Goal: Information Seeking & Learning: Learn about a topic

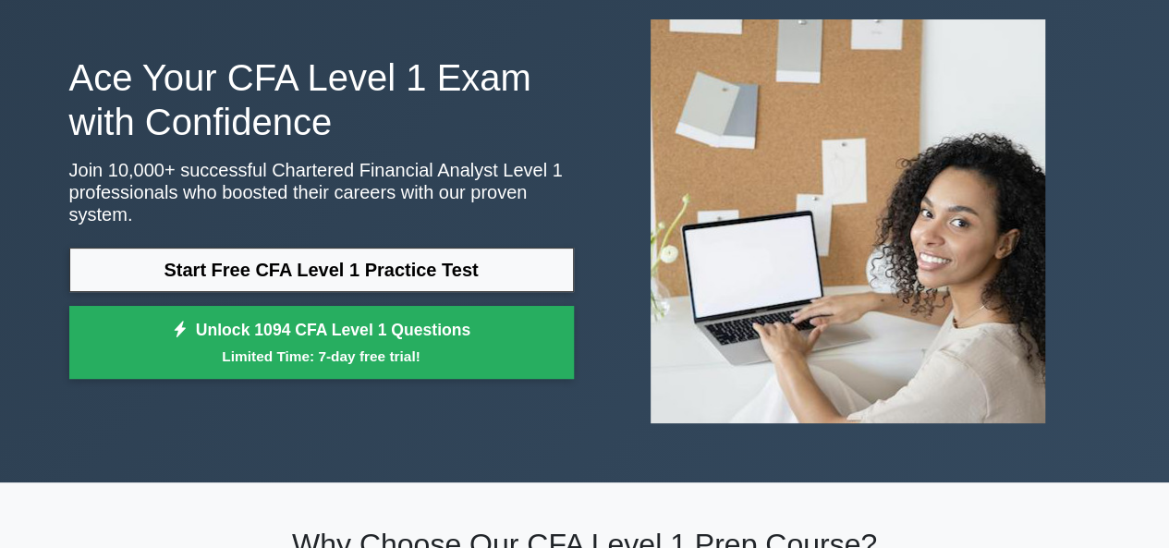
scroll to position [100, 0]
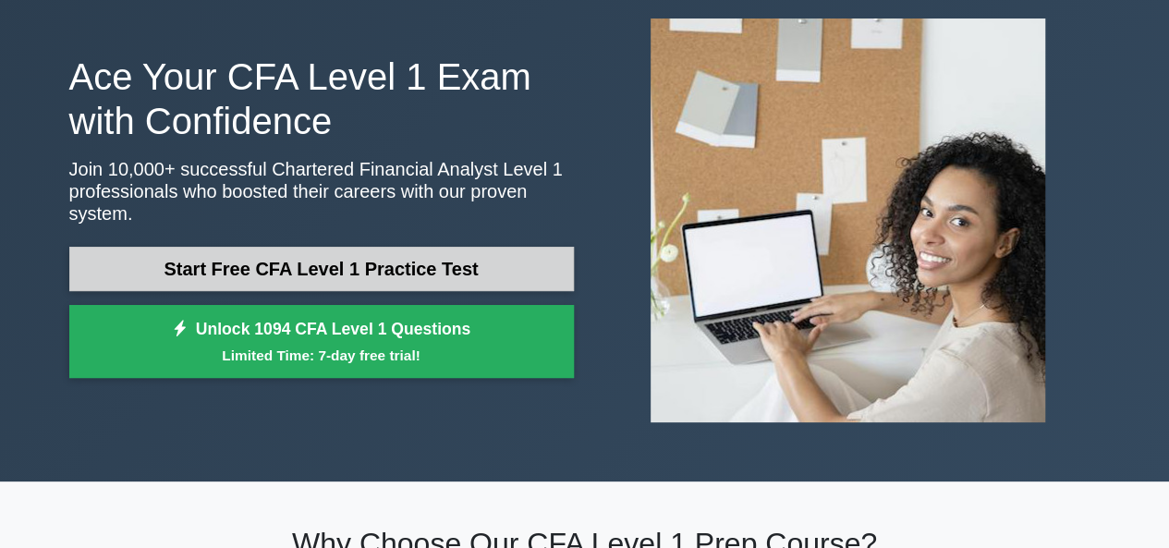
click at [152, 269] on link "Start Free CFA Level 1 Practice Test" at bounding box center [321, 269] width 505 height 44
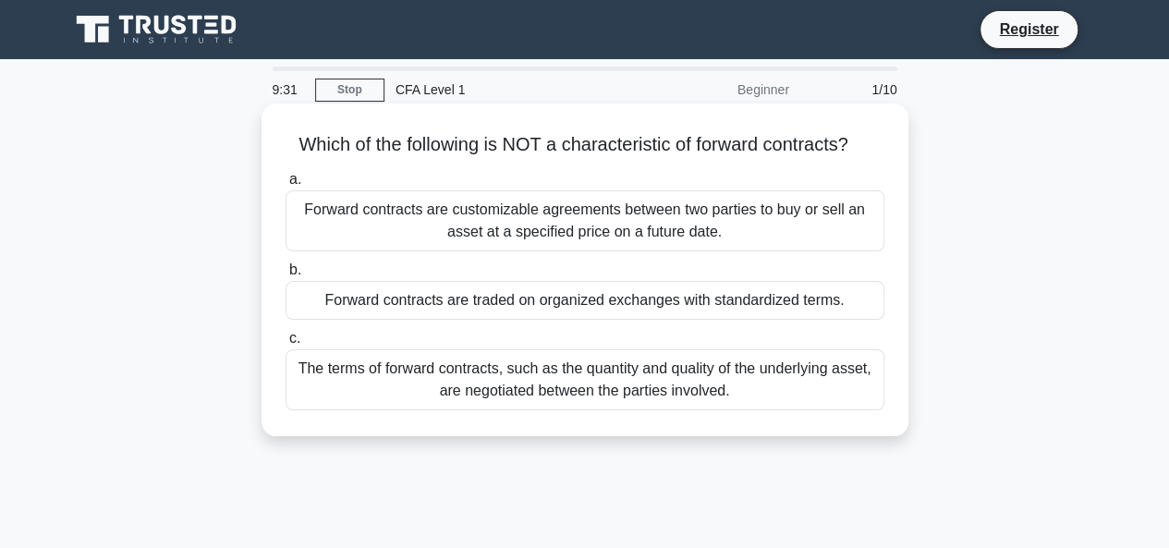
click at [324, 299] on div "Forward contracts are traded on organized exchanges with standardized terms." at bounding box center [585, 300] width 599 height 39
click at [286, 276] on input "b. Forward contracts are traded on organized exchanges with standardized terms." at bounding box center [286, 270] width 0 height 12
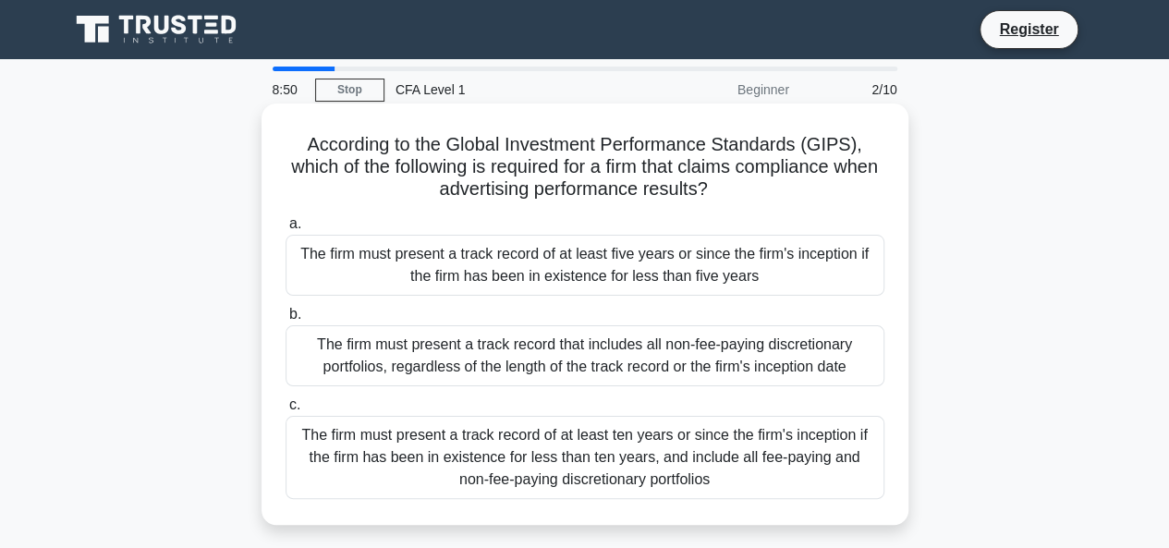
click at [391, 246] on div "The firm must present a track record of at least five years or since the firm's…" at bounding box center [585, 265] width 599 height 61
click at [286, 230] on input "a. The firm must present a track record of at least five years or since the fir…" at bounding box center [286, 224] width 0 height 12
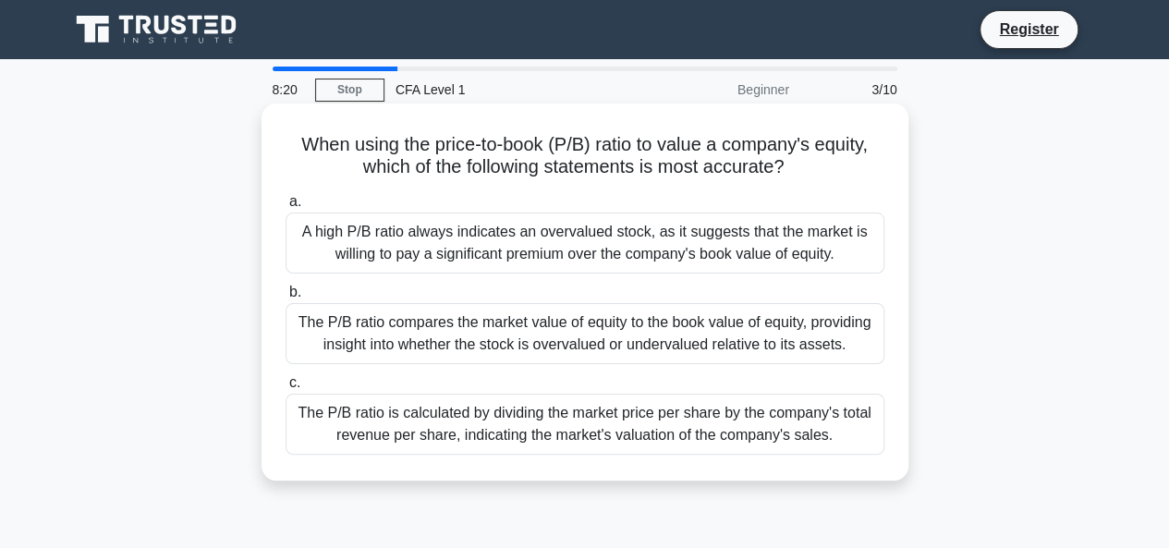
click at [419, 323] on div "The P/B ratio compares the market value of equity to the book value of equity, …" at bounding box center [585, 333] width 599 height 61
click at [286, 299] on input "b. The P/B ratio compares the market value of equity to the book value of equit…" at bounding box center [286, 293] width 0 height 12
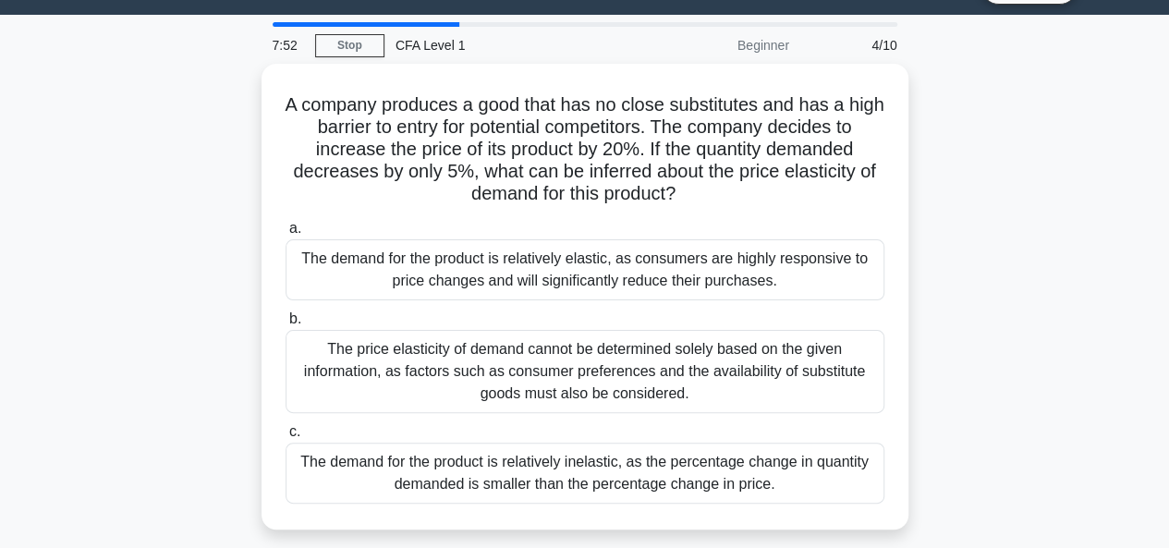
scroll to position [49, 0]
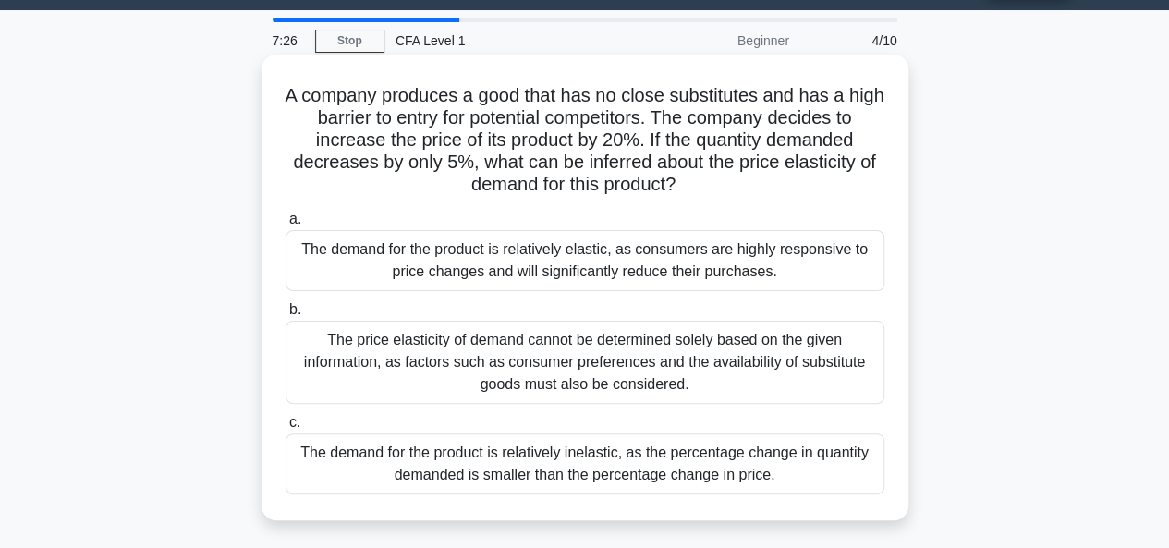
click at [497, 456] on div "The demand for the product is relatively inelastic, as the percentage change in…" at bounding box center [585, 464] width 599 height 61
click at [286, 429] on input "c. The demand for the product is relatively inelastic, as the percentage change…" at bounding box center [286, 423] width 0 height 12
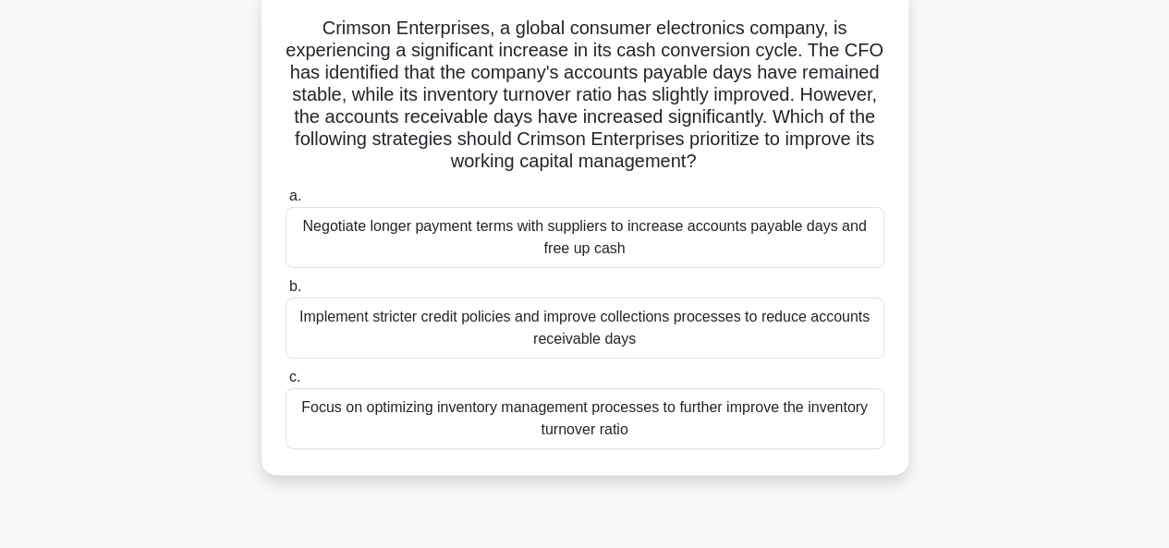
scroll to position [123, 0]
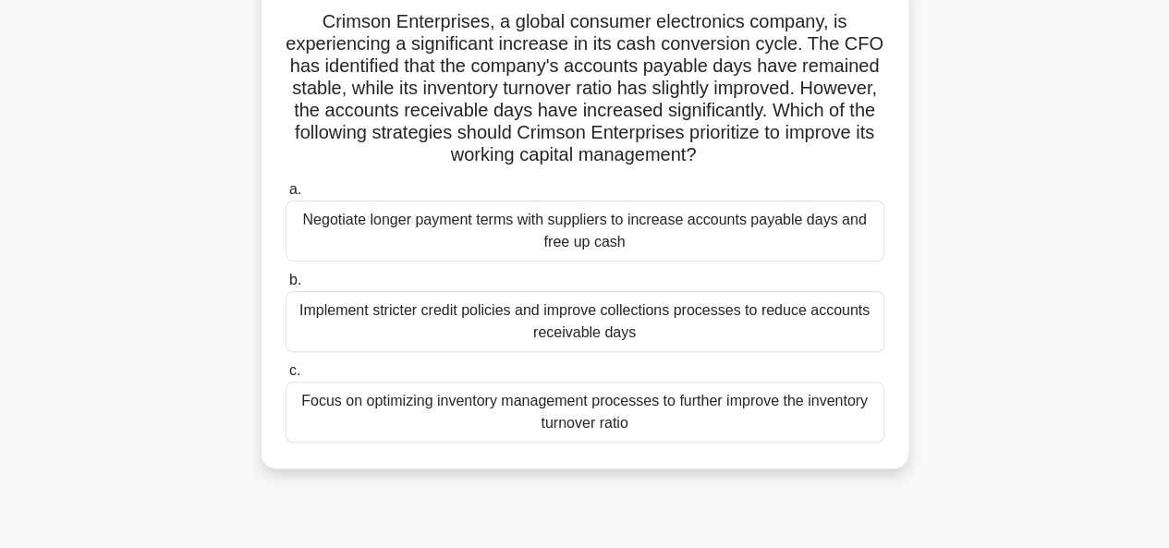
click at [521, 433] on div "Focus on optimizing inventory management processes to further improve the inven…" at bounding box center [585, 412] width 599 height 61
click at [286, 377] on input "c. Focus on optimizing inventory management processes to further improve the in…" at bounding box center [286, 371] width 0 height 12
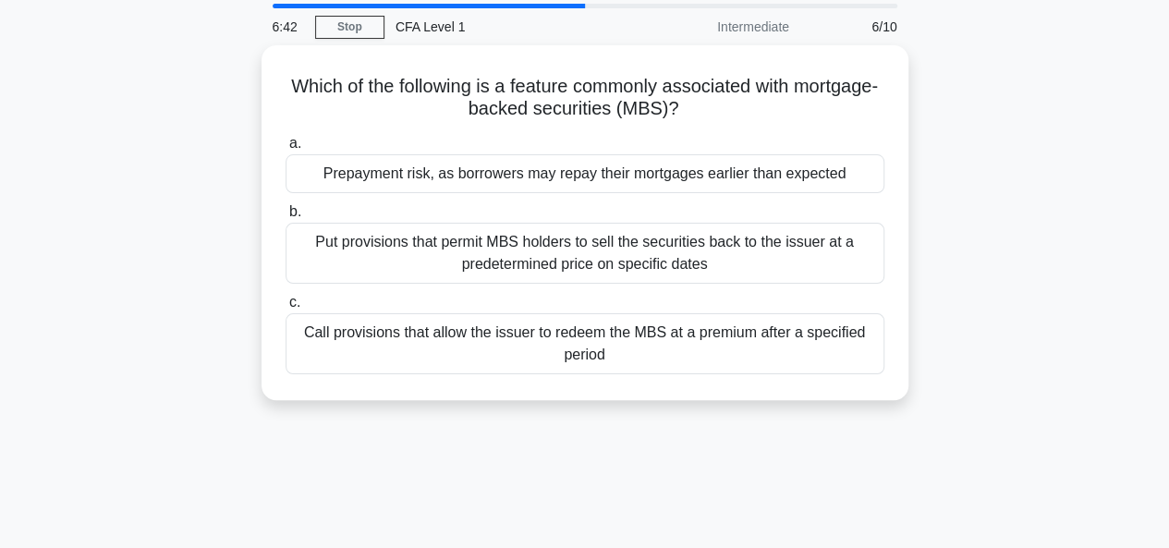
scroll to position [0, 0]
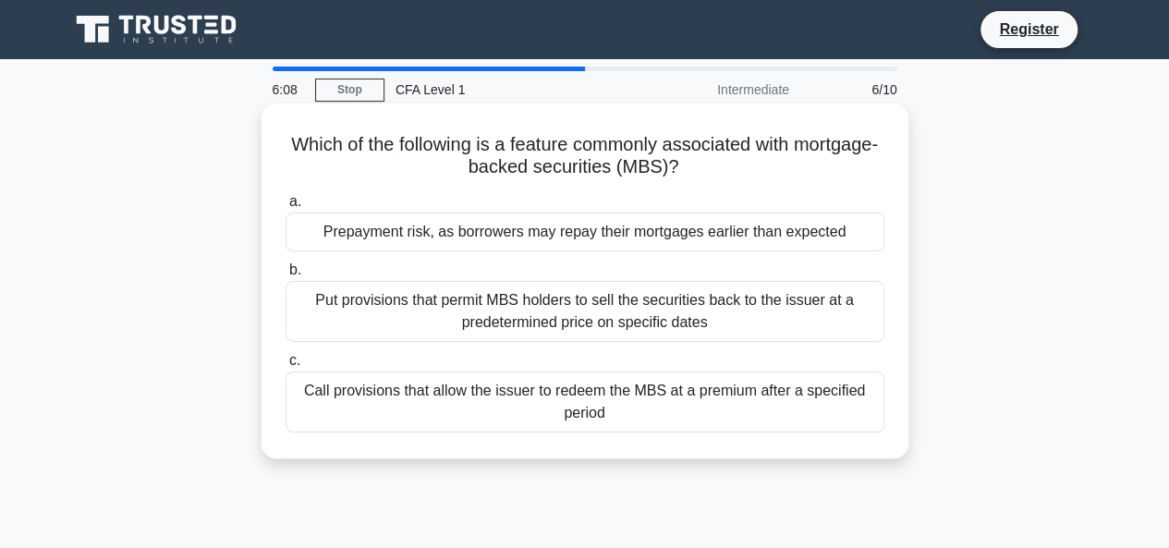
click at [673, 333] on div "Put provisions that permit MBS holders to sell the securities back to the issue…" at bounding box center [585, 311] width 599 height 61
click at [286, 276] on input "b. Put provisions that permit MBS holders to sell the securities back to the is…" at bounding box center [286, 270] width 0 height 12
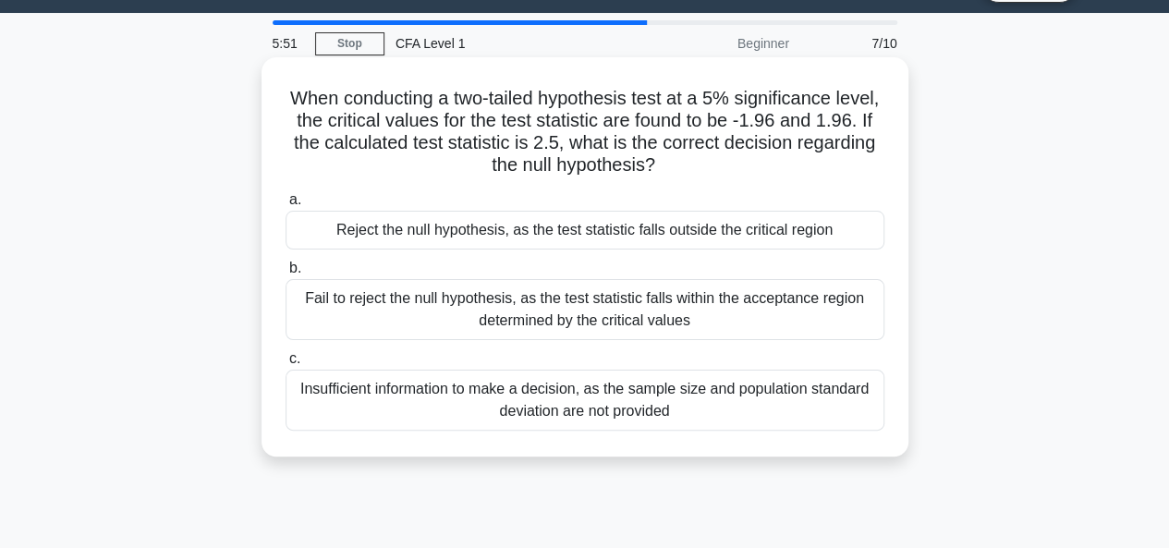
scroll to position [47, 0]
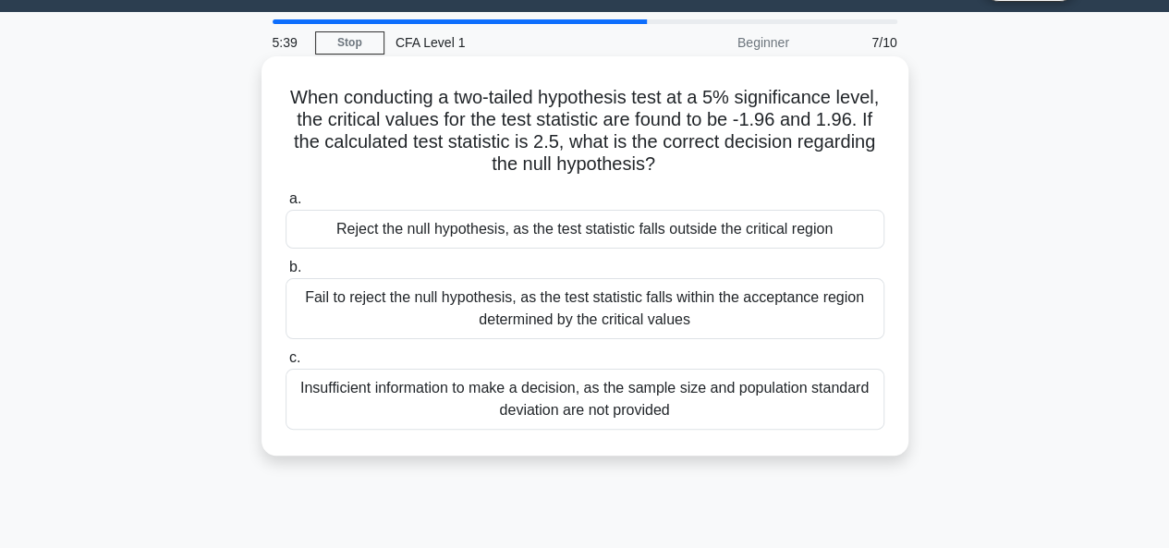
click at [618, 229] on div "Reject the null hypothesis, as the test statistic falls outside the critical re…" at bounding box center [585, 229] width 599 height 39
click at [286, 205] on input "a. Reject the null hypothesis, as the test statistic falls outside the critical…" at bounding box center [286, 199] width 0 height 12
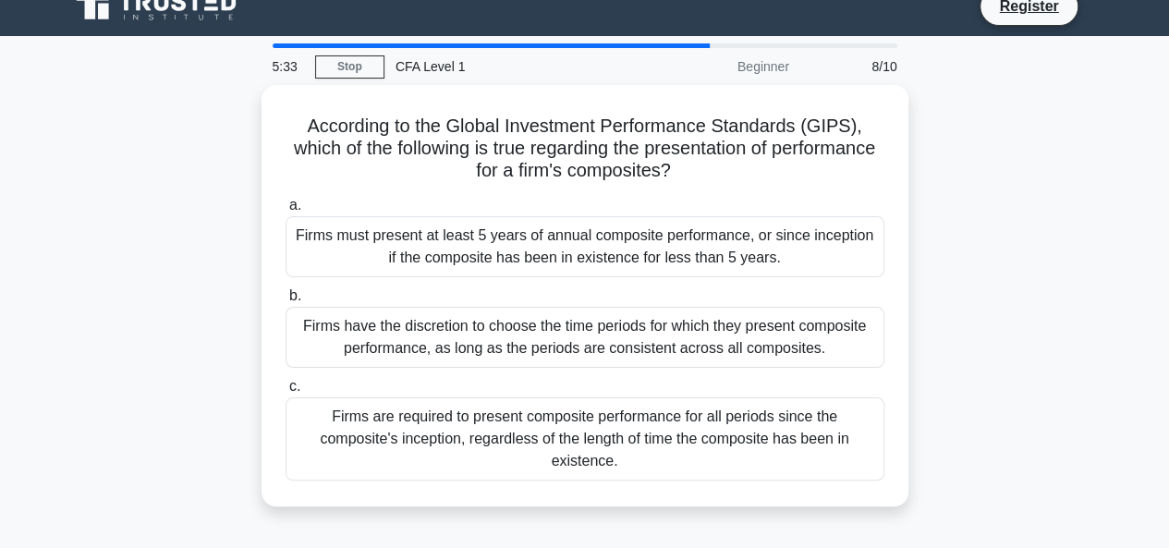
scroll to position [24, 0]
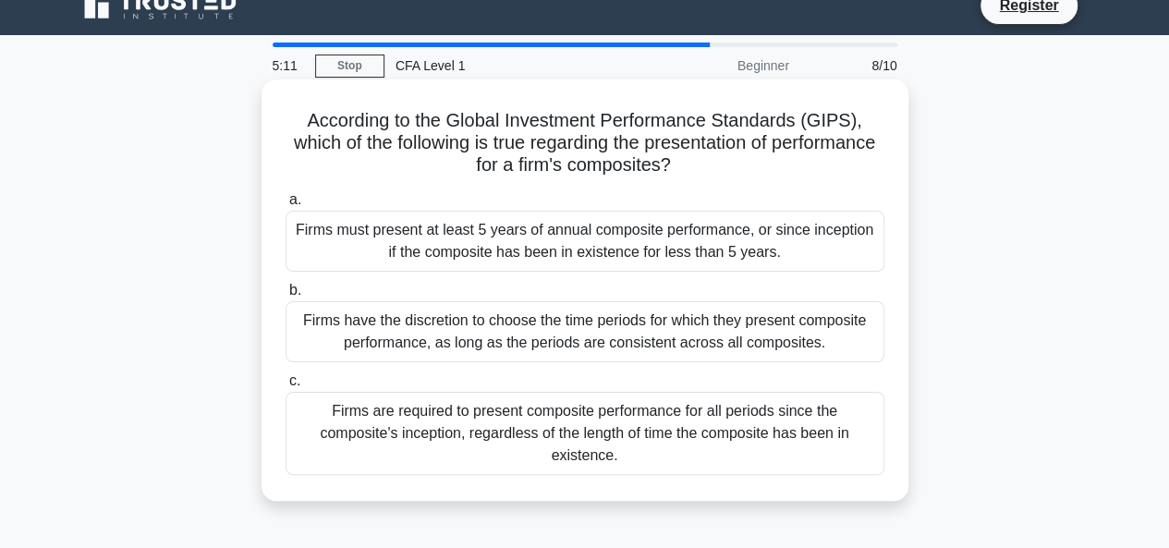
click at [637, 331] on div "Firms have the discretion to choose the time periods for which they present com…" at bounding box center [585, 331] width 599 height 61
click at [286, 297] on input "b. Firms have the discretion to choose the time periods for which they present …" at bounding box center [286, 291] width 0 height 12
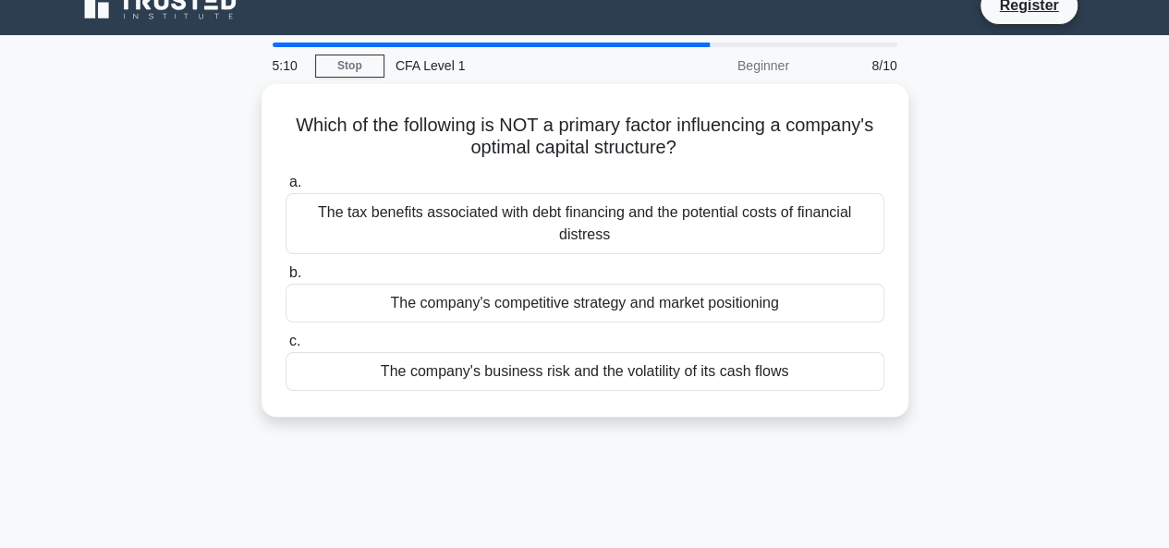
scroll to position [0, 0]
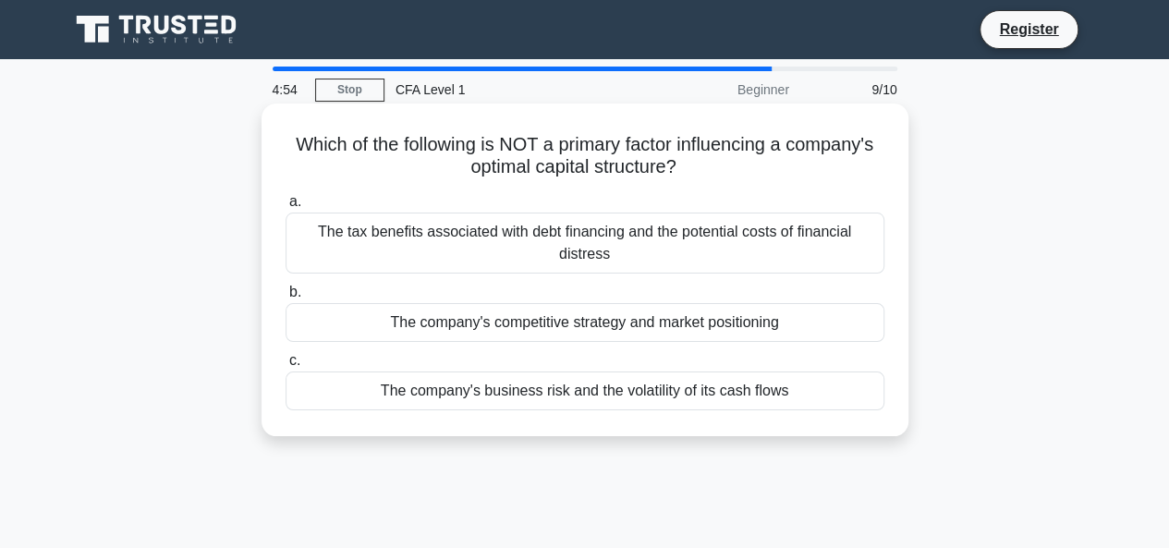
click at [638, 265] on div "The tax benefits associated with debt financing and the potential costs of fina…" at bounding box center [585, 243] width 599 height 61
click at [286, 208] on input "a. The tax benefits associated with debt financing and the potential costs of f…" at bounding box center [286, 202] width 0 height 12
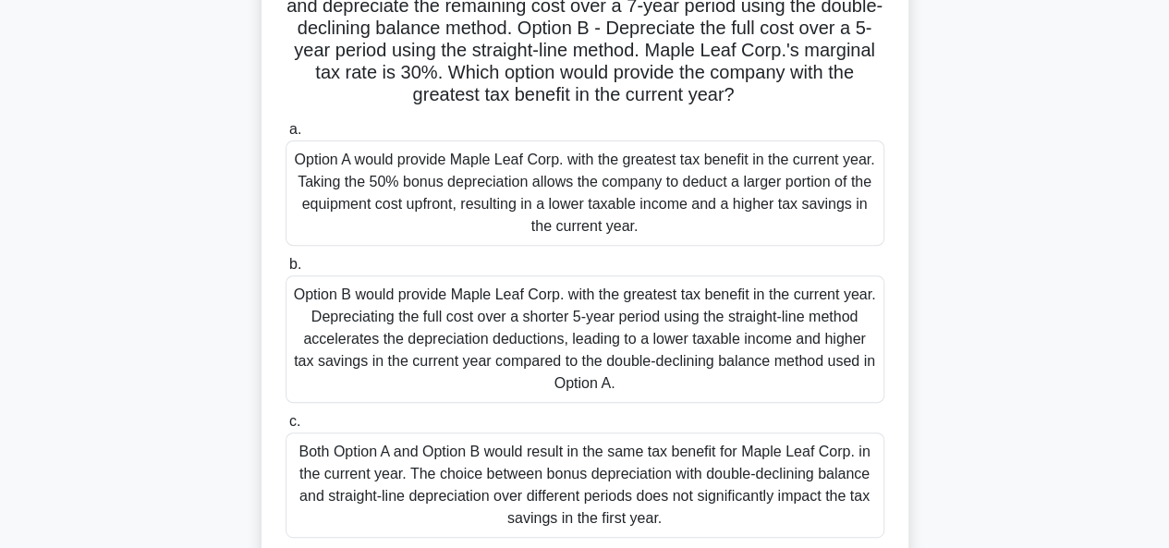
scroll to position [214, 0]
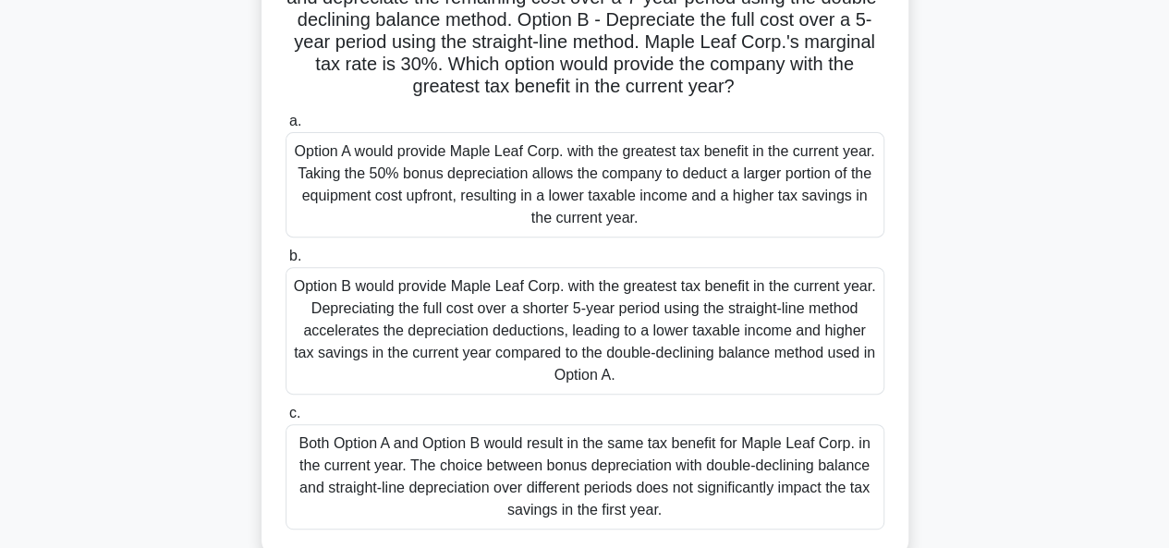
click at [646, 456] on div "Both Option A and Option B would result in the same tax benefit for Maple Leaf …" at bounding box center [585, 476] width 599 height 105
click at [286, 420] on input "c. Both Option A and Option B would result in the same tax benefit for Maple Le…" at bounding box center [286, 414] width 0 height 12
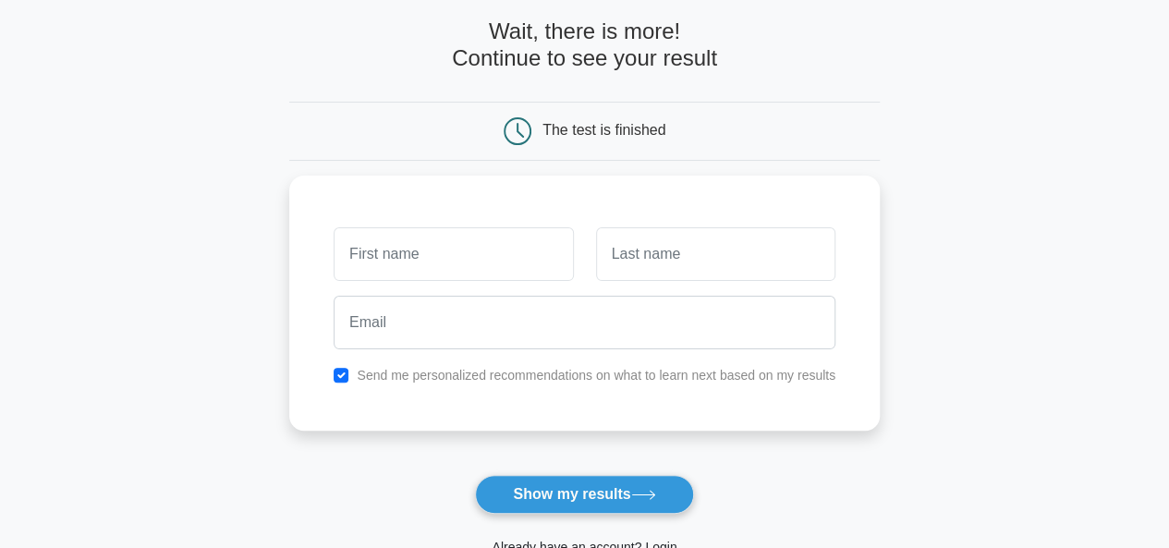
scroll to position [86, 0]
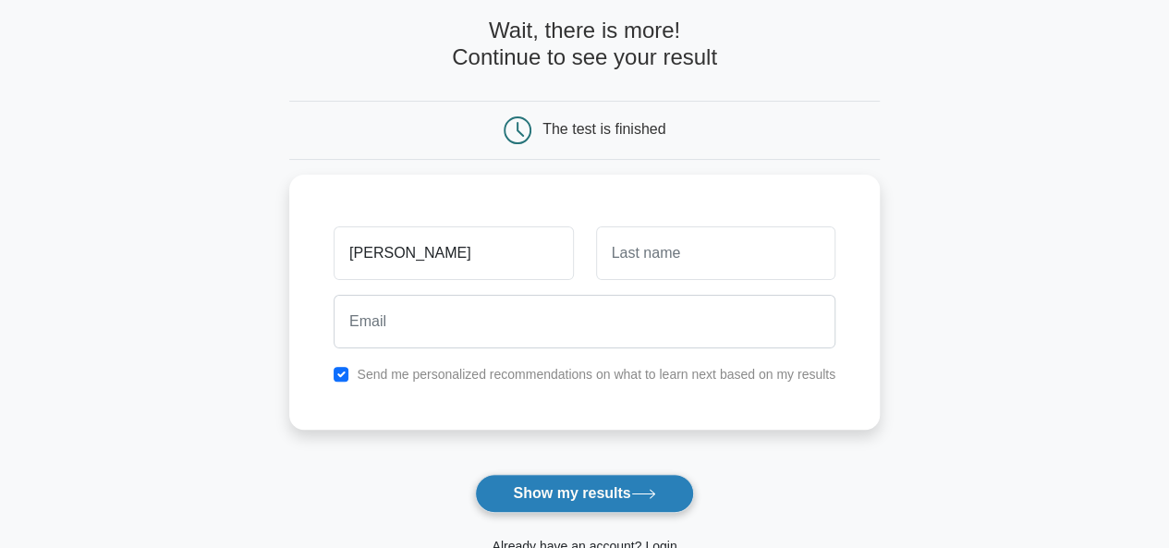
type input "[PERSON_NAME]"
click at [589, 495] on button "Show my results" at bounding box center [584, 493] width 218 height 39
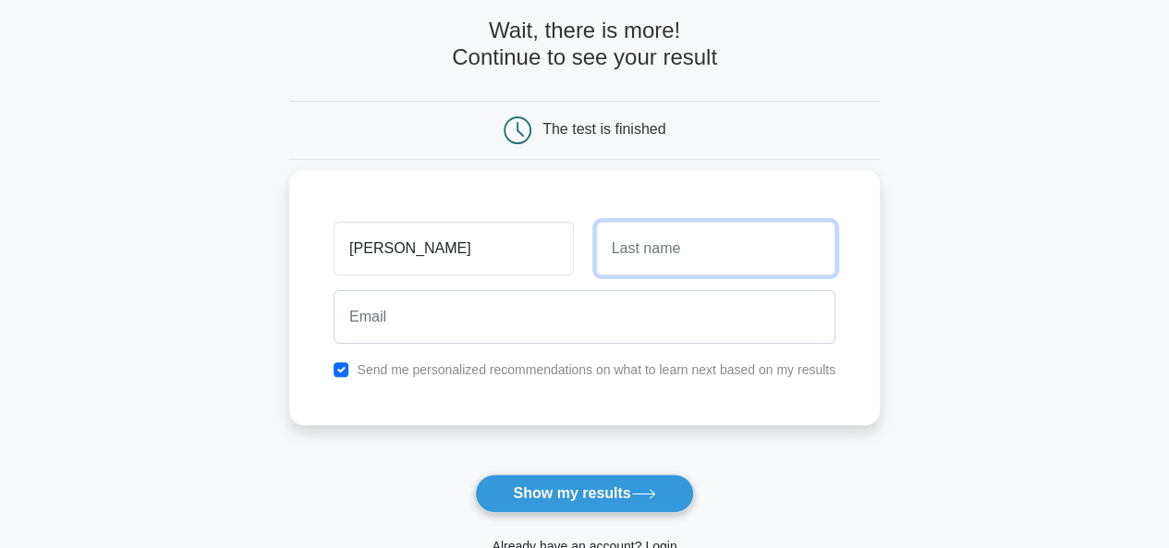
click at [668, 224] on input "text" at bounding box center [715, 249] width 239 height 54
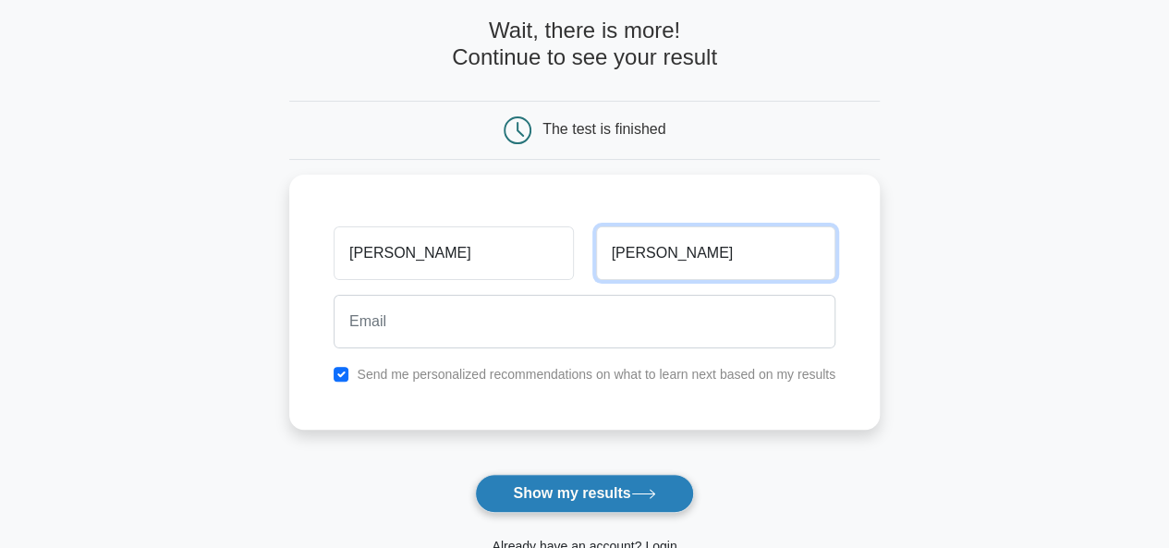
type input "Kamble"
click at [560, 483] on button "Show my results" at bounding box center [584, 493] width 218 height 39
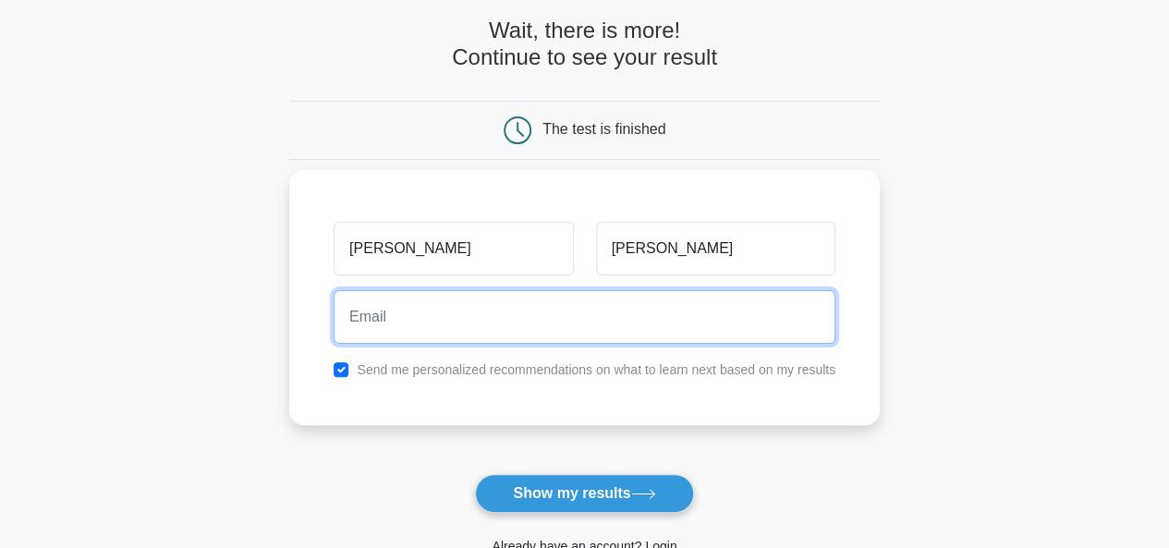
click at [566, 328] on input "email" at bounding box center [585, 317] width 502 height 54
type input "kambleanushree123@gmail.com"
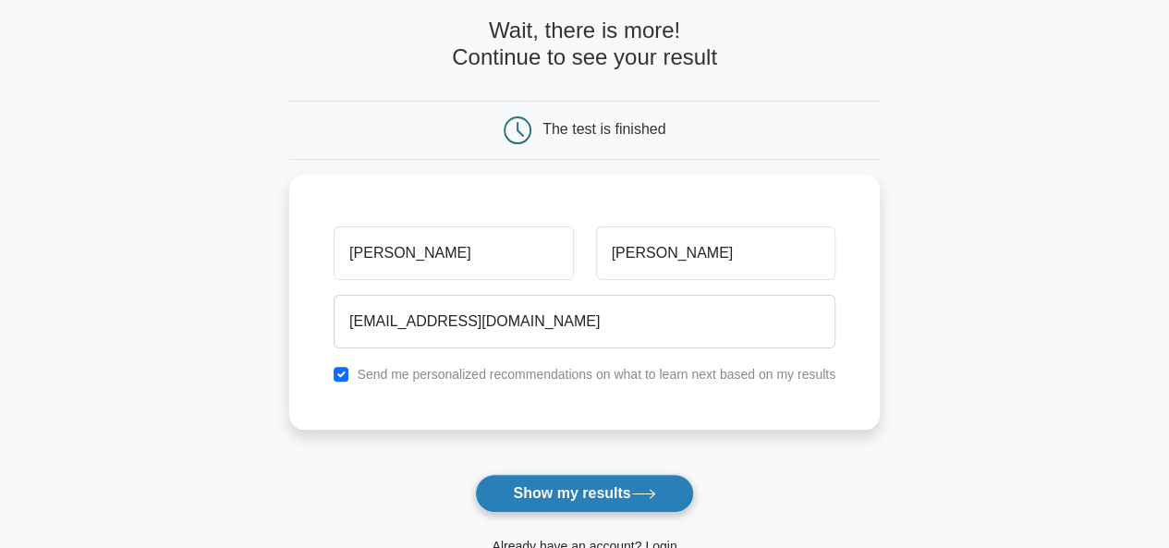
click at [564, 489] on button "Show my results" at bounding box center [584, 493] width 218 height 39
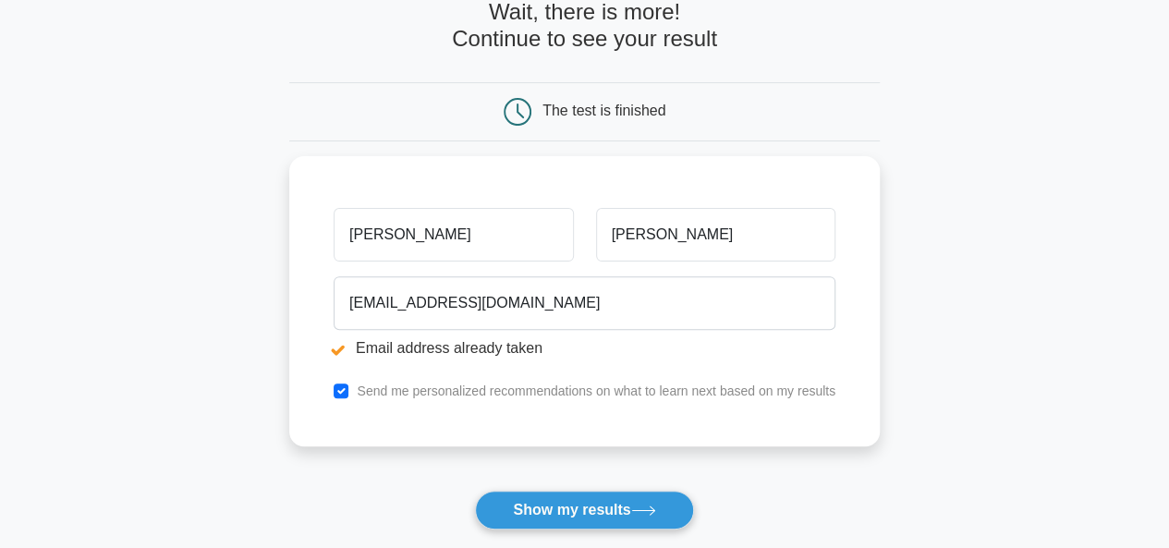
scroll to position [211, 0]
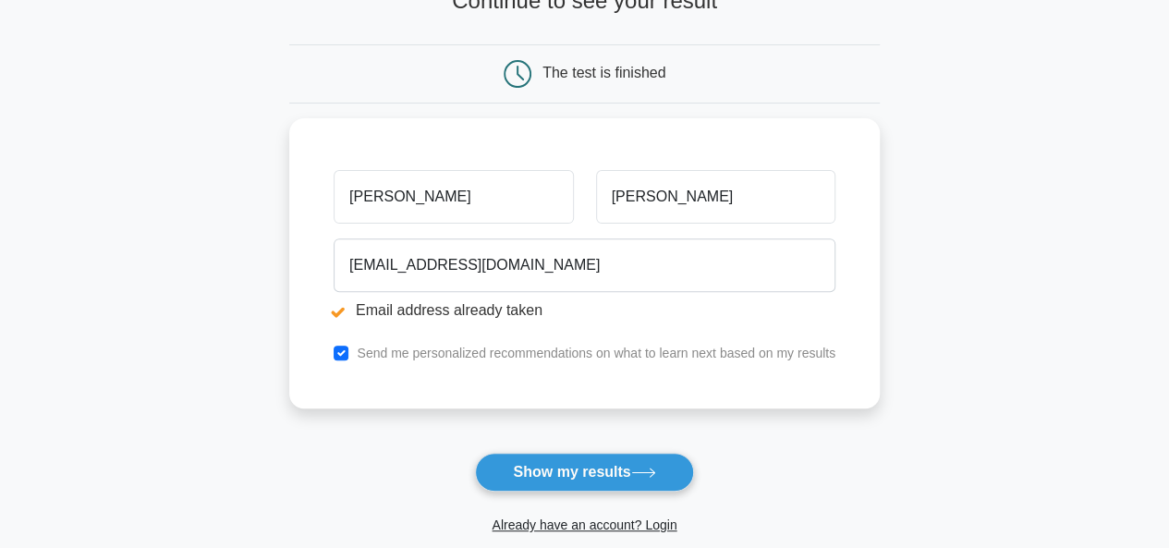
click at [564, 489] on button "Show my results" at bounding box center [584, 472] width 218 height 39
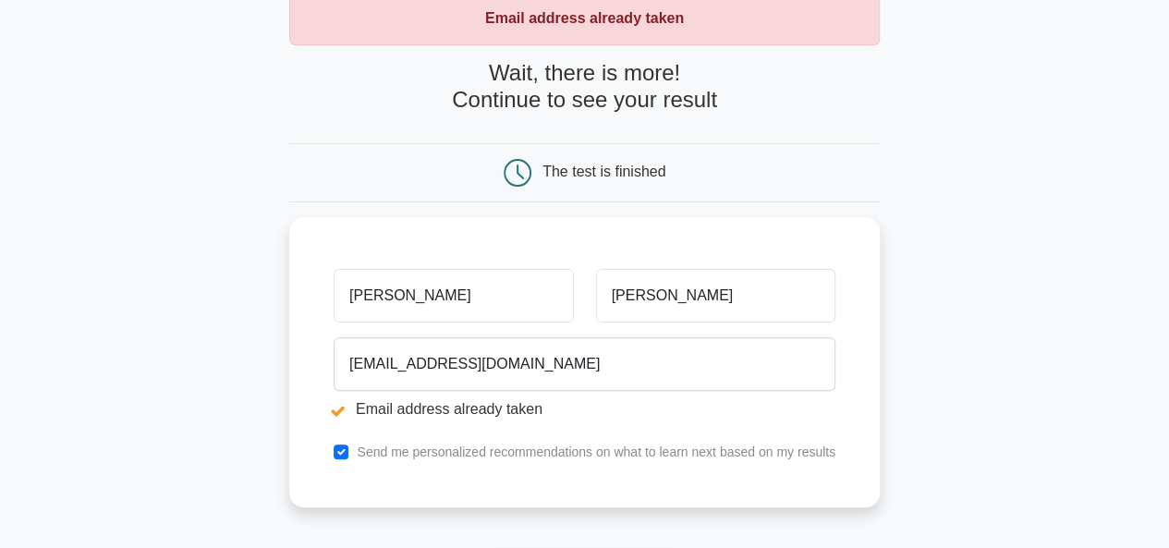
scroll to position [113, 0]
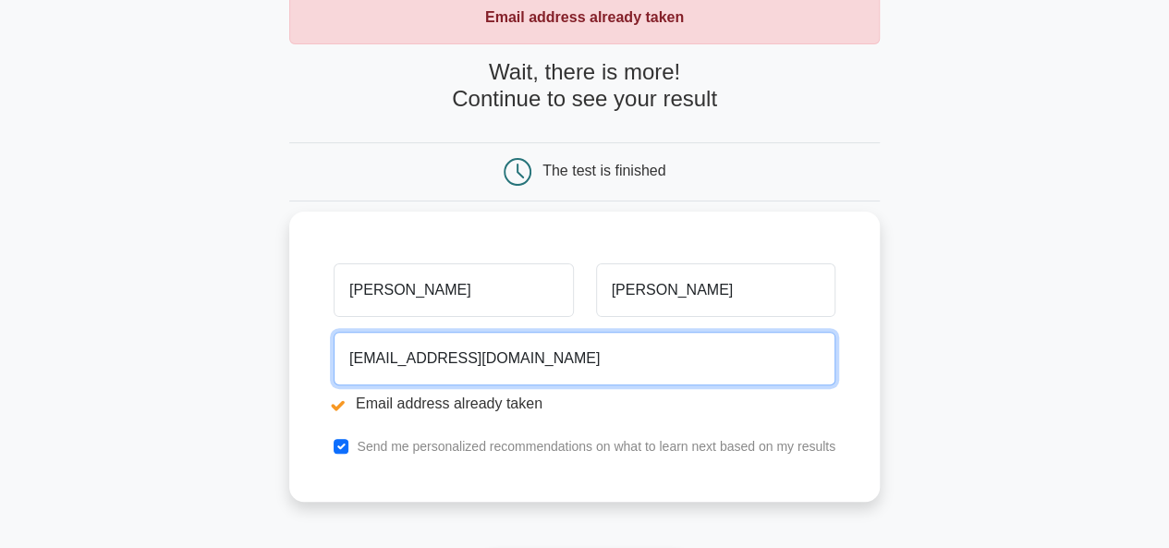
click at [586, 374] on input "kambleanushree123@gmail.com" at bounding box center [585, 359] width 502 height 54
type input "k"
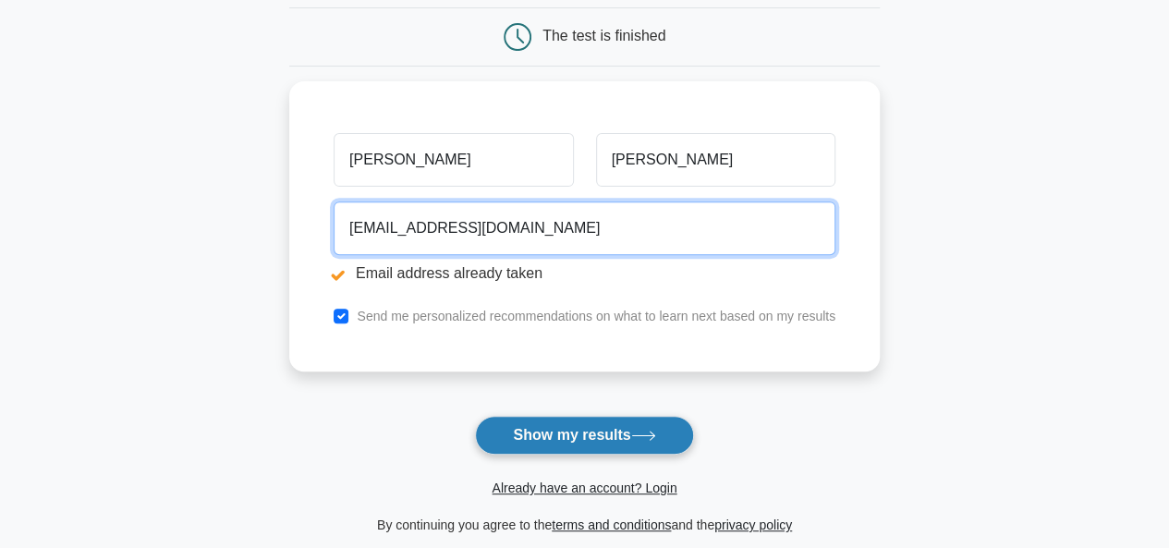
type input "1412anushreekamble@gmail.com"
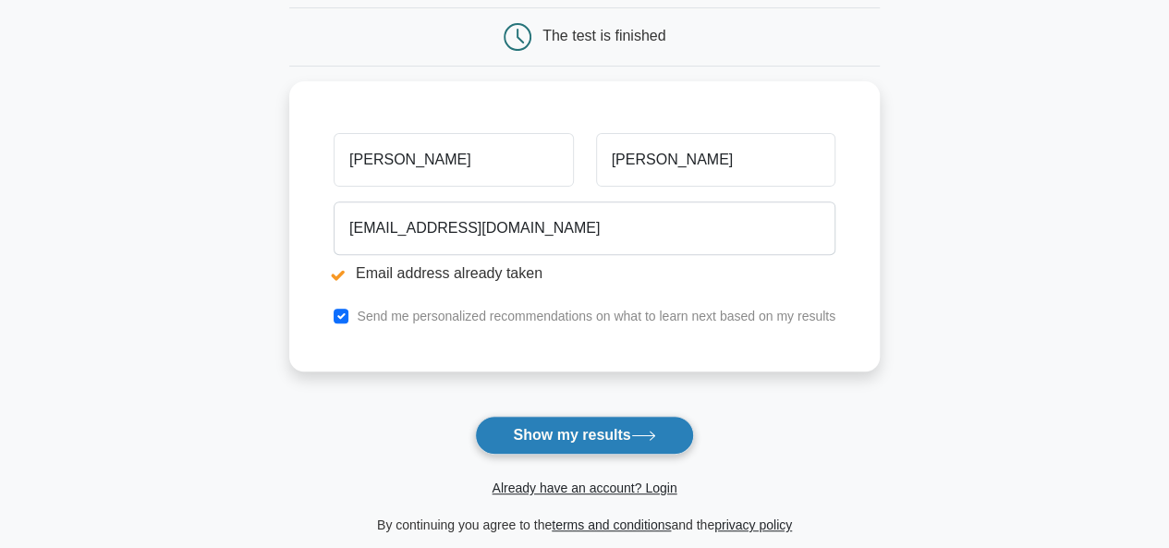
click at [586, 421] on button "Show my results" at bounding box center [584, 435] width 218 height 39
